Goal: Task Accomplishment & Management: Use online tool/utility

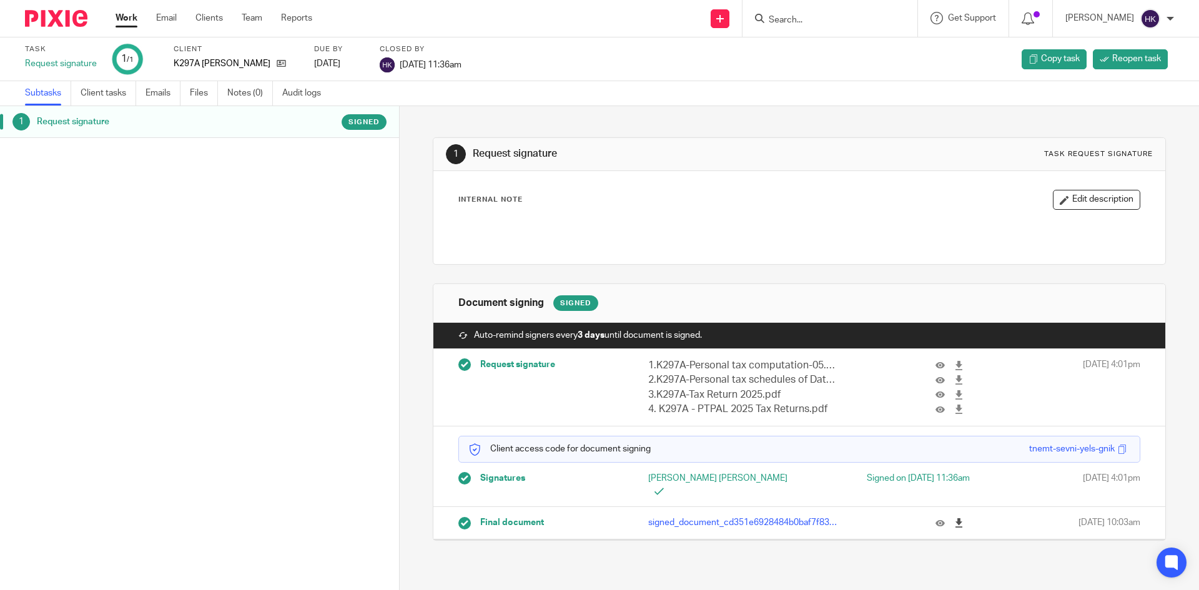
click at [945, 517] on div "Final document signed_document_cd351e6928484b0baf7f83565649f93f.pdf 15 Sep 2025…" at bounding box center [798, 523] width 731 height 32
click at [954, 518] on icon at bounding box center [958, 522] width 9 height 9
